Goal: Find specific page/section: Find specific page/section

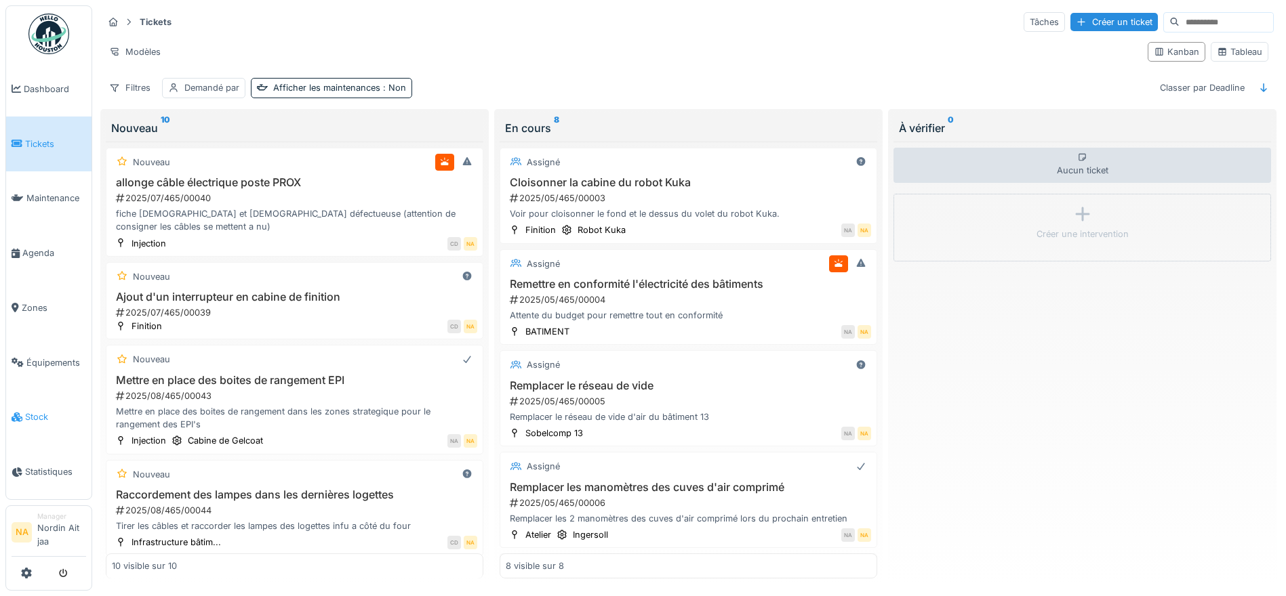
click at [31, 426] on link "Stock" at bounding box center [48, 417] width 85 height 55
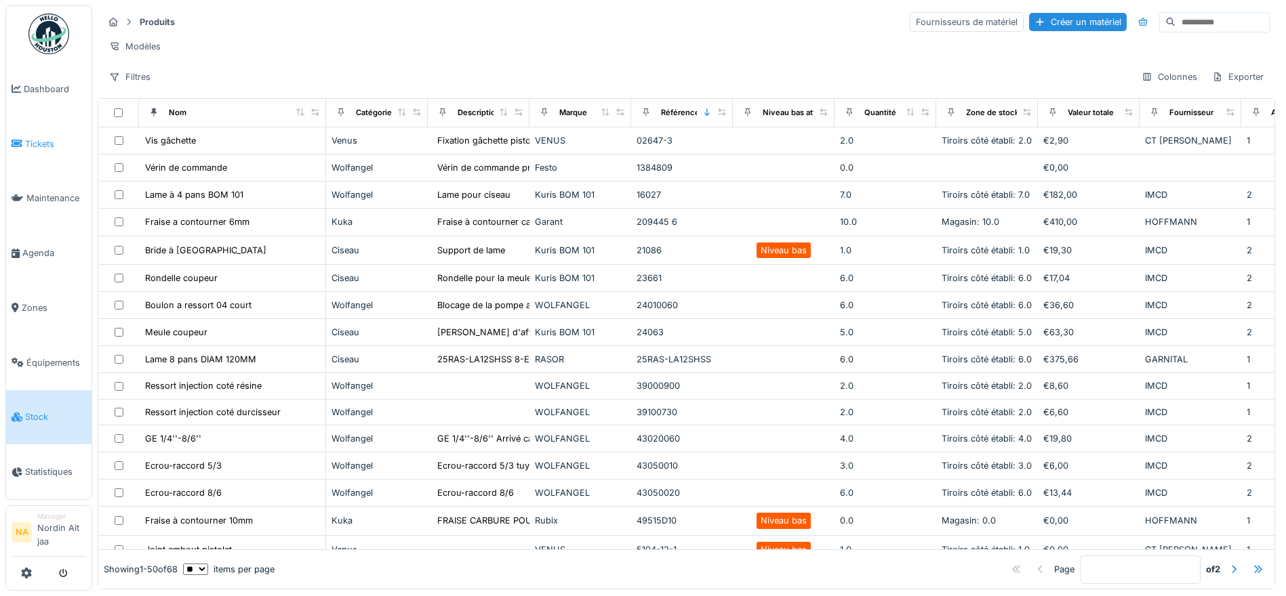
click at [45, 138] on span "Tickets" at bounding box center [55, 144] width 61 height 13
